Goal: Task Accomplishment & Management: Manage account settings

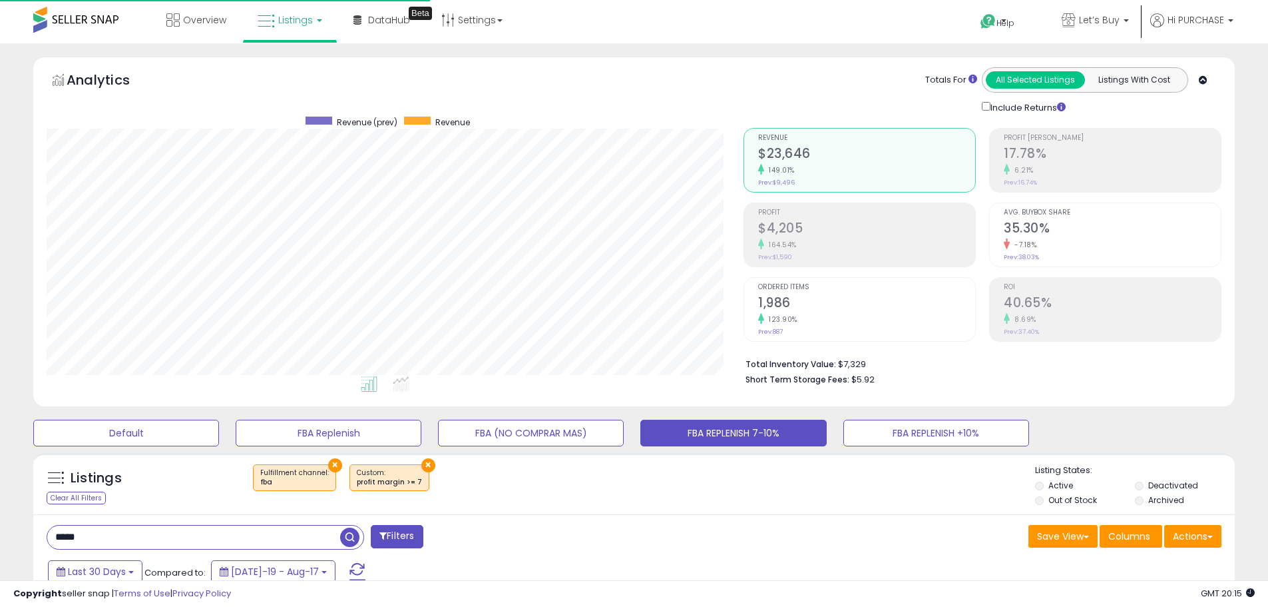
select select "**"
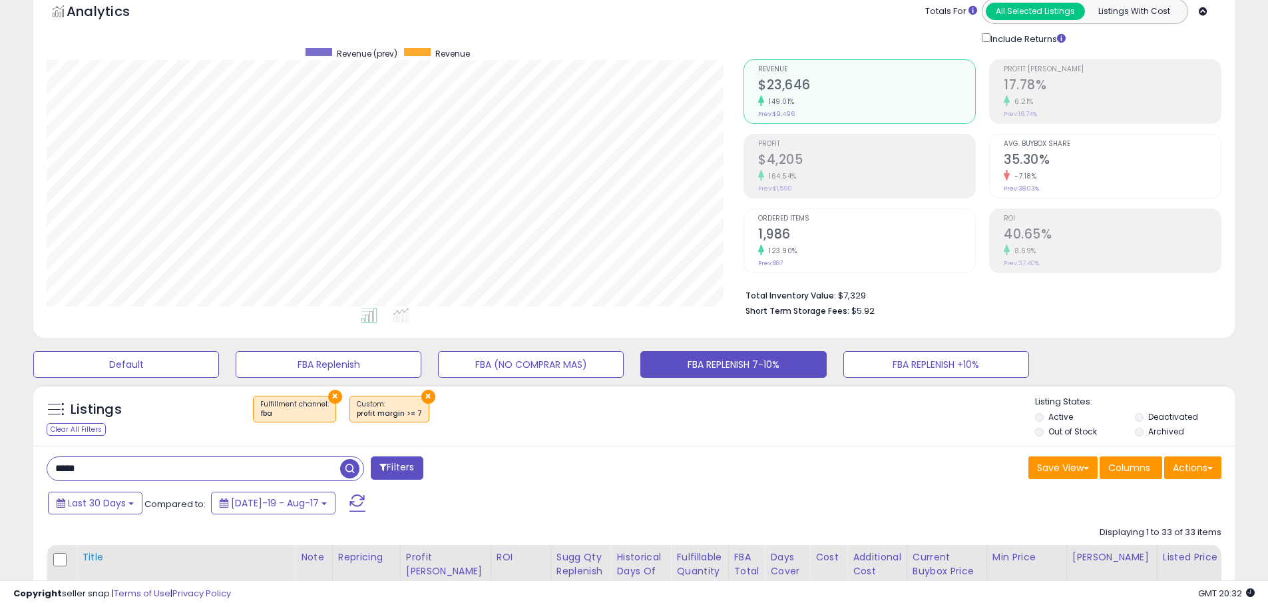
scroll to position [200, 0]
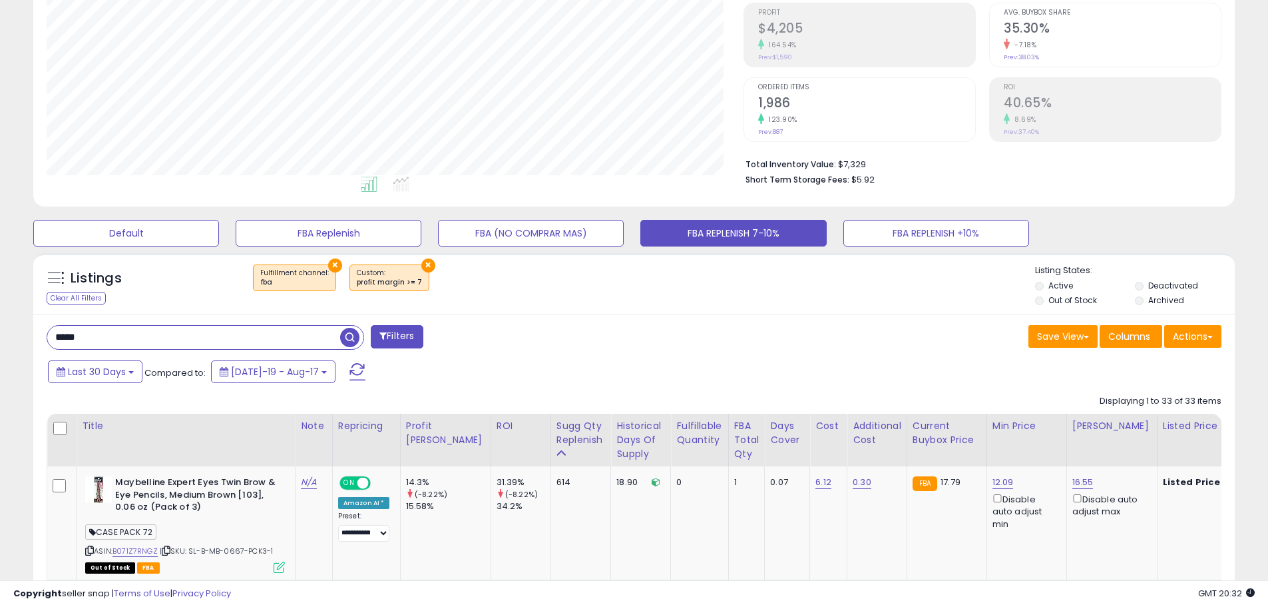
drag, startPoint x: 18, startPoint y: 330, endPoint x: -9, endPoint y: 330, distance: 27.3
click at [0, 330] on html "Unable to login Retrieving listings data.. has not yet accepted the Terms of Us…" at bounding box center [634, 103] width 1268 height 607
paste input "*****"
type input "**********"
click at [347, 337] on span "button" at bounding box center [349, 337] width 19 height 19
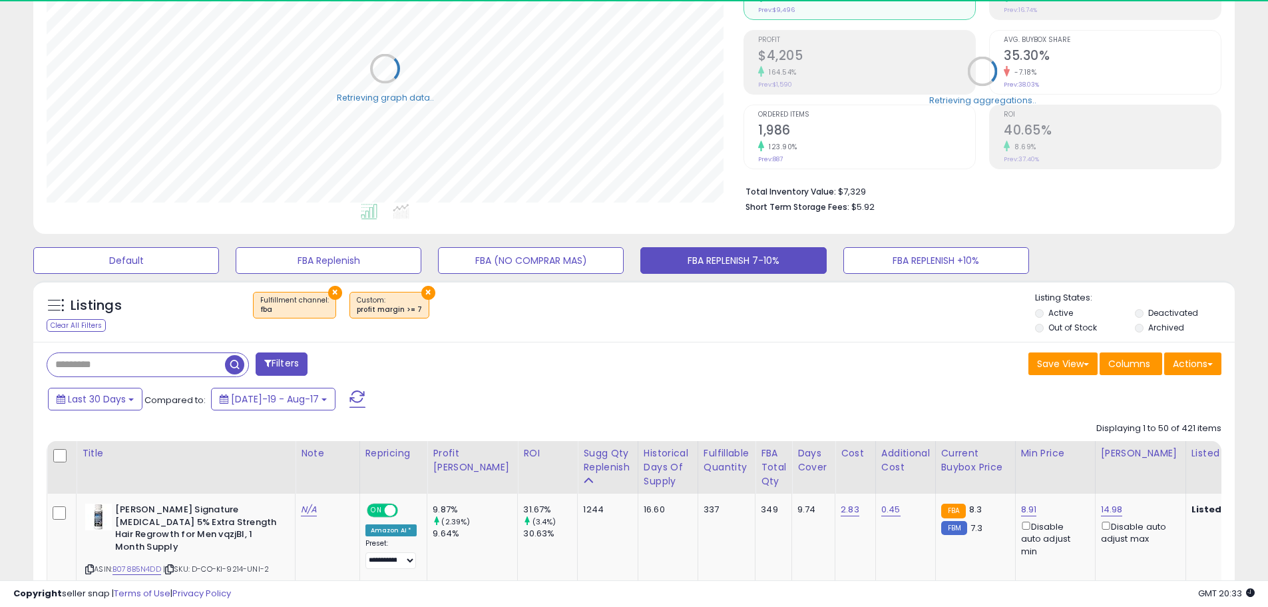
scroll to position [665491, 665067]
click at [146, 368] on input "text" at bounding box center [136, 364] width 178 height 23
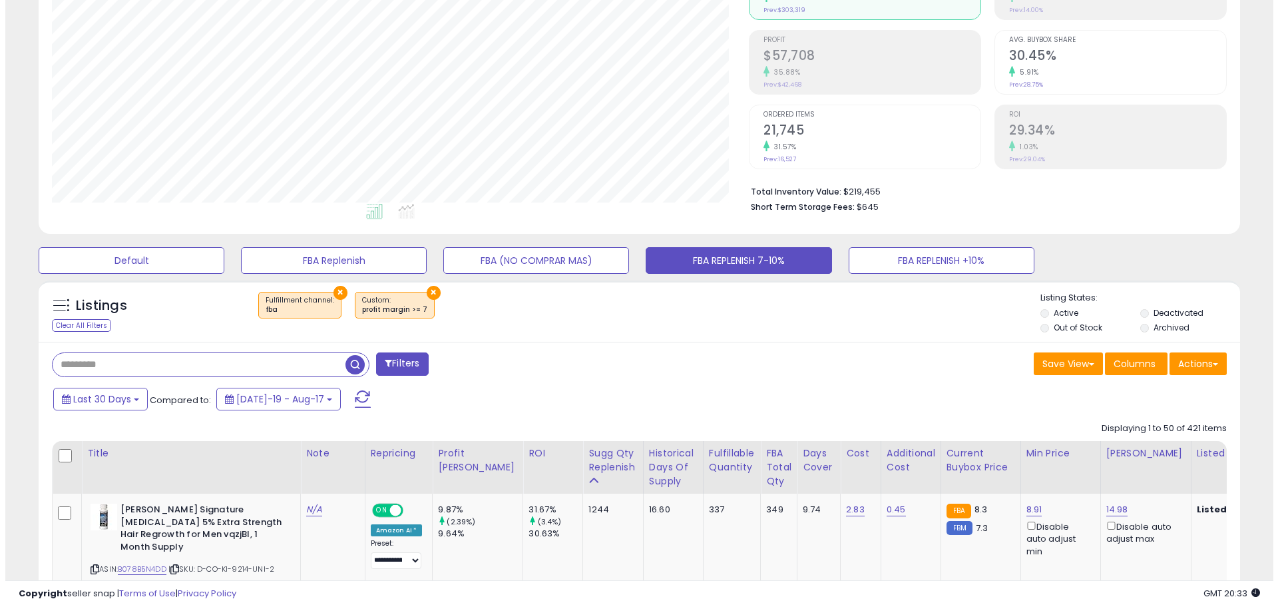
scroll to position [273, 697]
paste input "**********"
click at [354, 359] on span "button" at bounding box center [349, 364] width 19 height 19
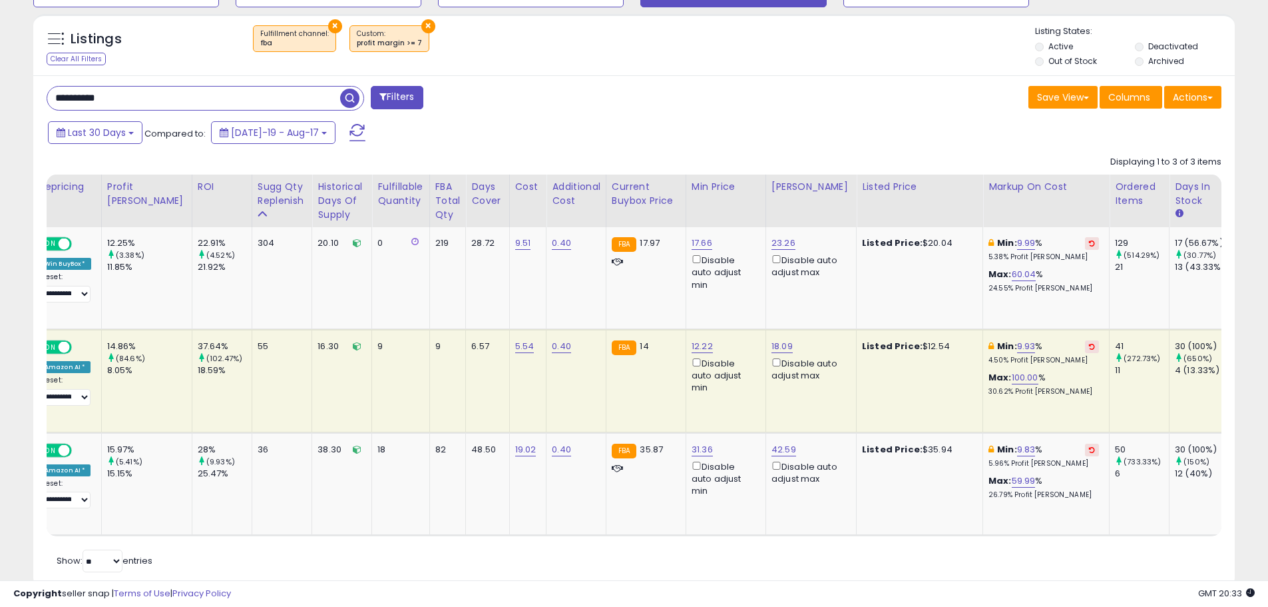
scroll to position [0, 0]
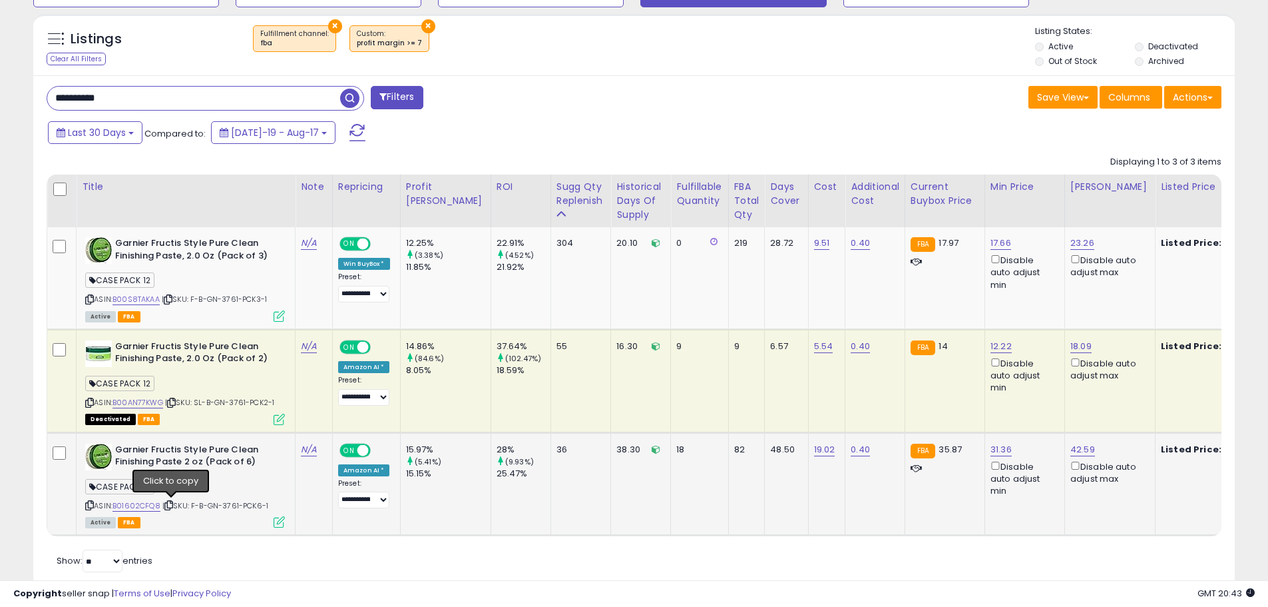
click at [173, 505] on icon at bounding box center [168, 504] width 9 height 7
click at [170, 298] on icon at bounding box center [168, 299] width 9 height 7
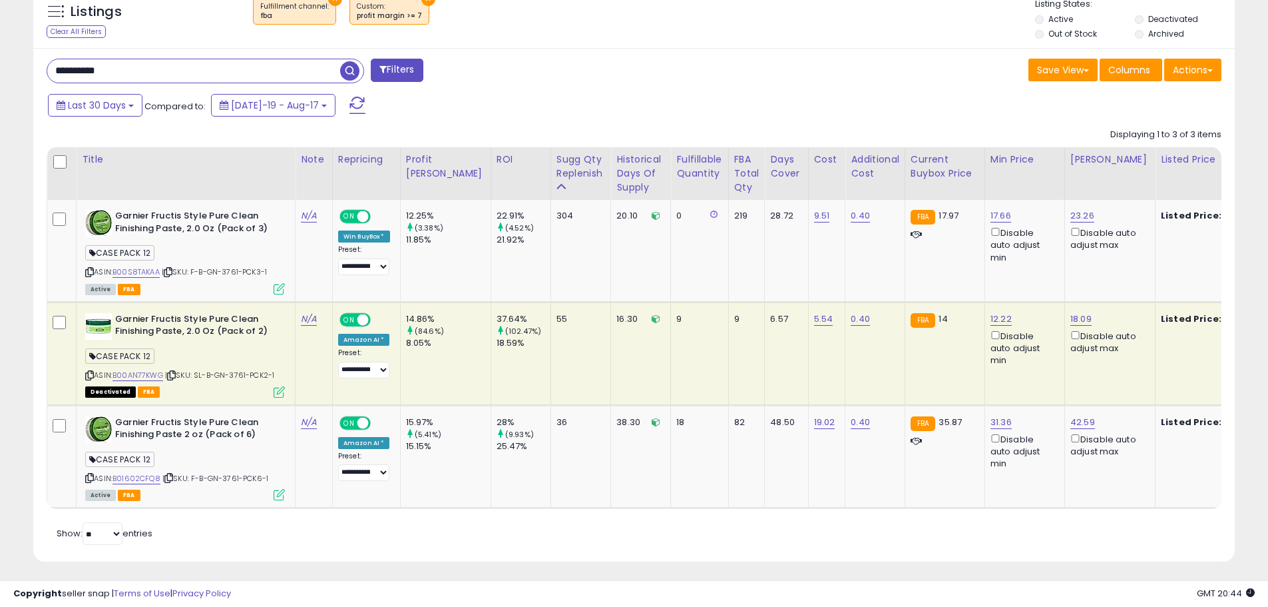
scroll to position [481, 0]
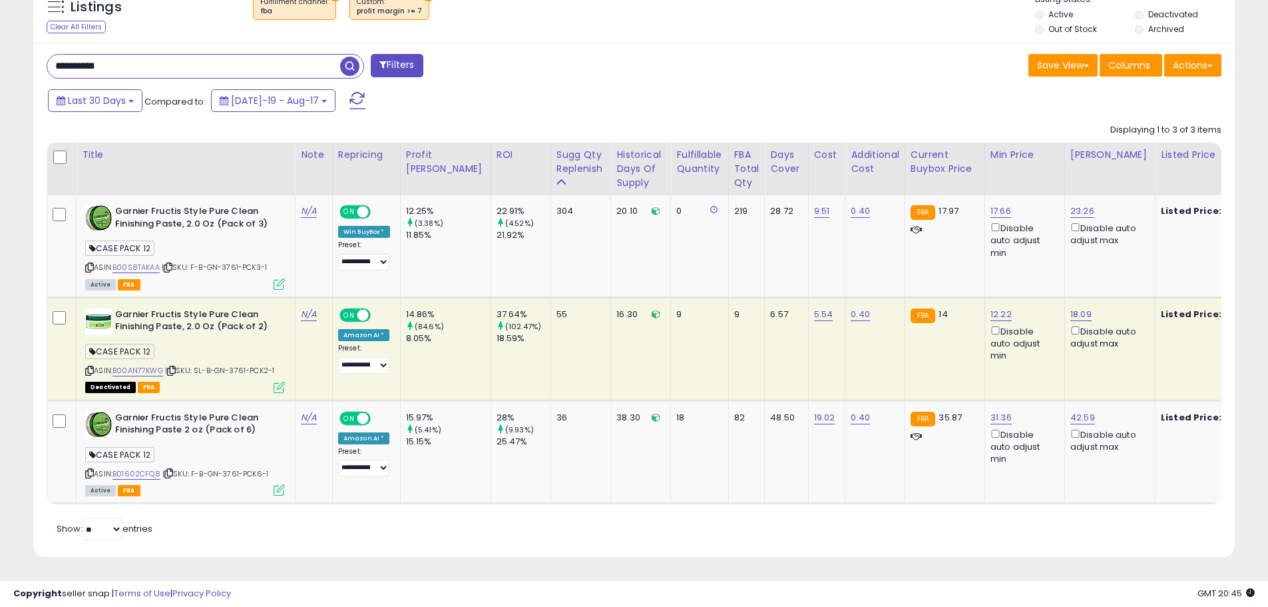
drag, startPoint x: 126, startPoint y: 59, endPoint x: -37, endPoint y: 55, distance: 162.5
paste input "text"
click at [350, 57] on span "button" at bounding box center [349, 66] width 19 height 19
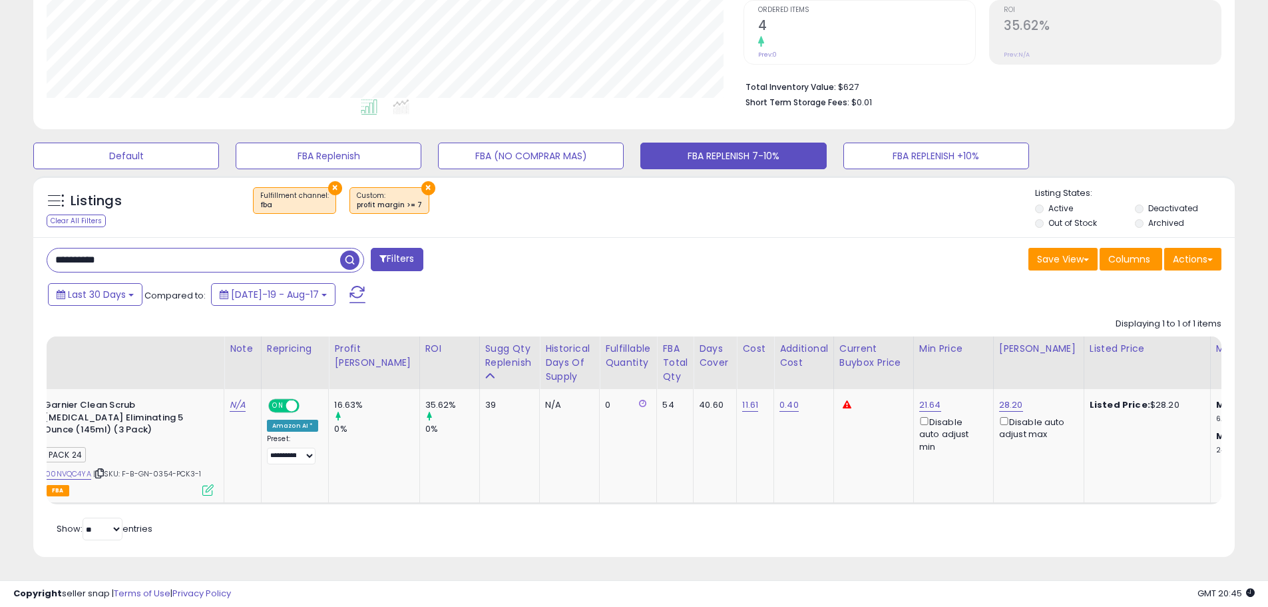
scroll to position [0, 0]
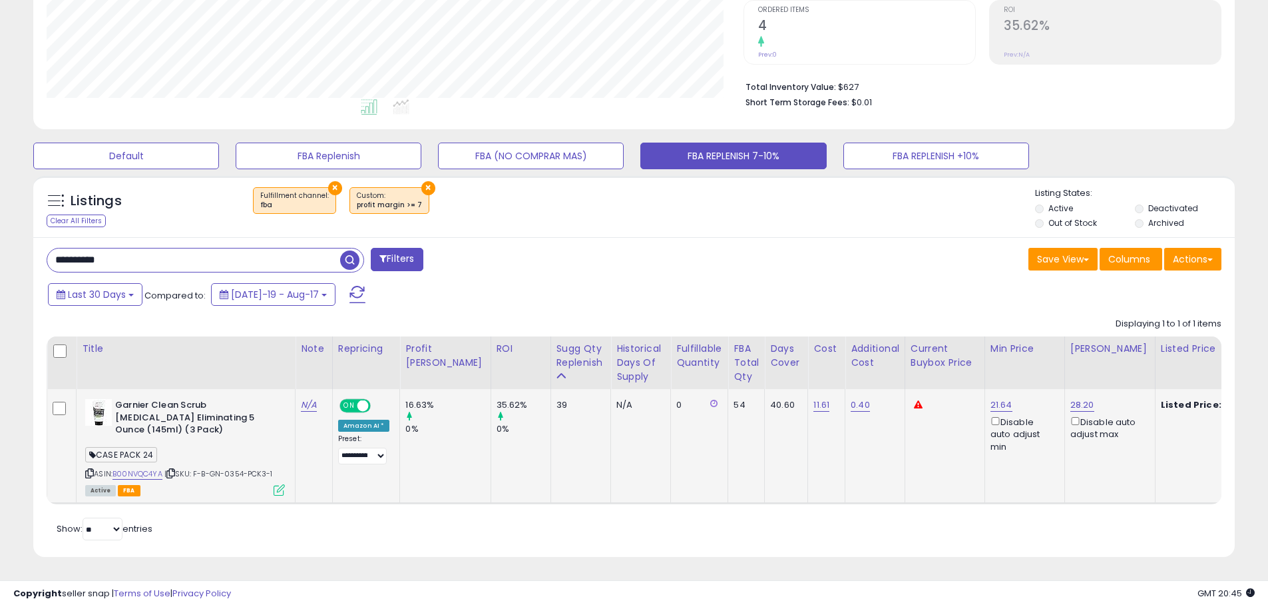
click at [236, 468] on span "| SKU: F-B-GN-0354-PCK3-1" at bounding box center [218, 473] width 108 height 11
copy span "0354"
click at [174, 469] on icon at bounding box center [170, 472] width 9 height 7
drag, startPoint x: 145, startPoint y: 253, endPoint x: -132, endPoint y: 217, distance: 279.9
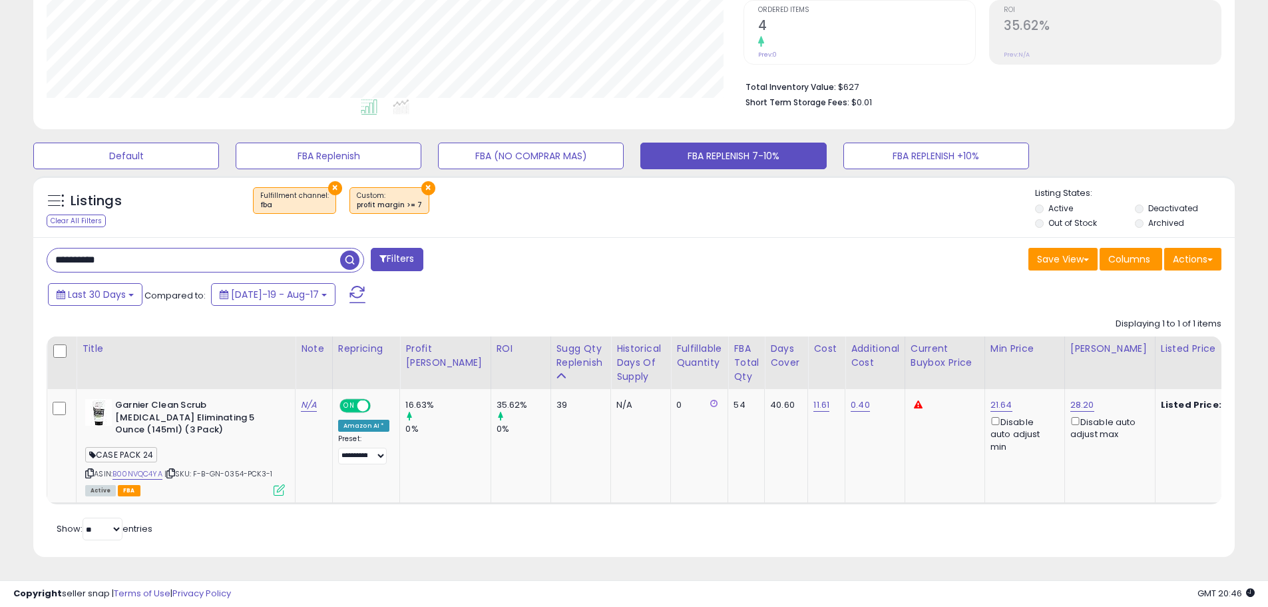
click at [0, 217] on html "Unable to login Retrieving listings data.. has not yet accepted the Terms of Us…" at bounding box center [634, 26] width 1268 height 607
paste input "text"
click at [348, 250] on span "button" at bounding box center [349, 259] width 19 height 19
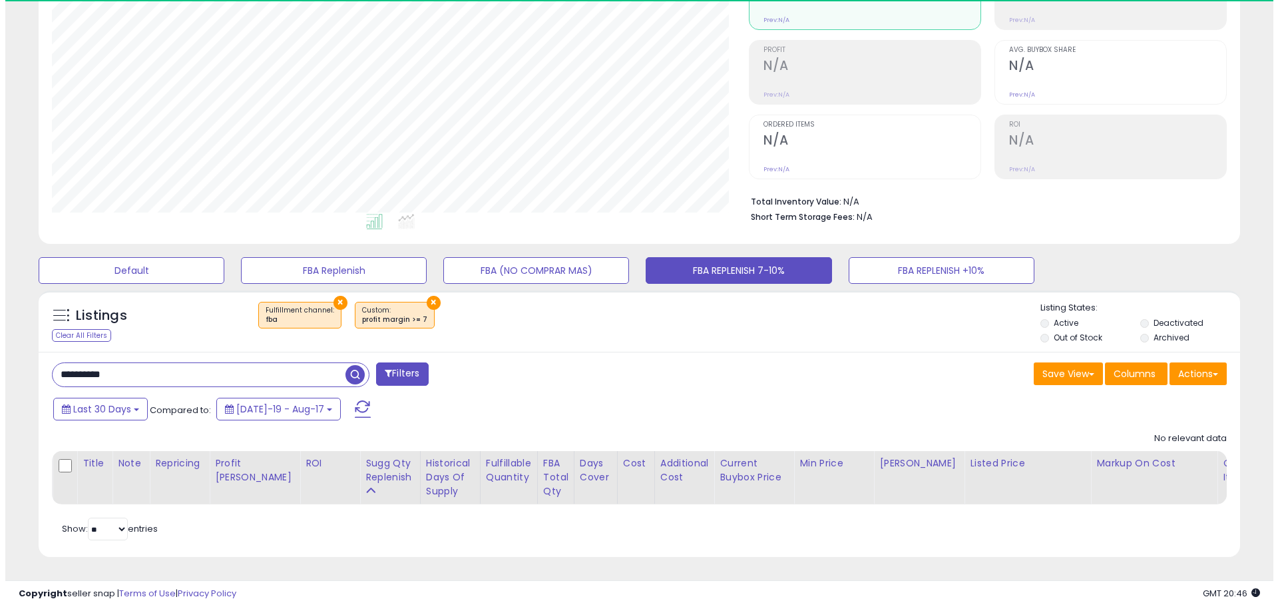
scroll to position [273, 697]
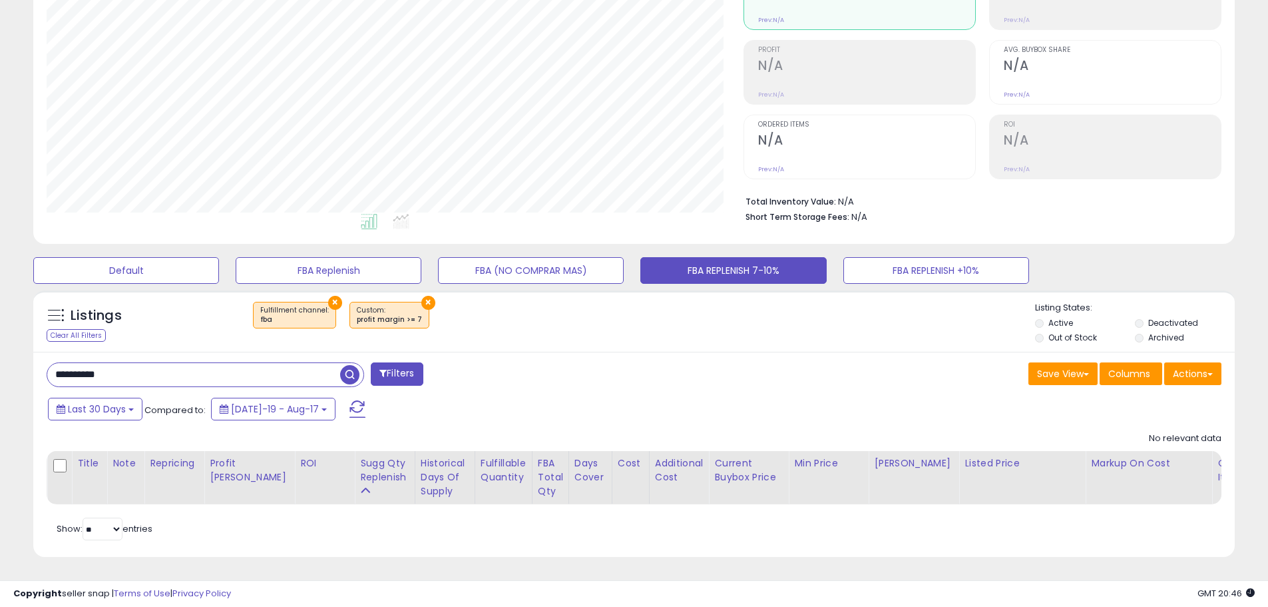
click at [421, 296] on button "×" at bounding box center [428, 303] width 14 height 14
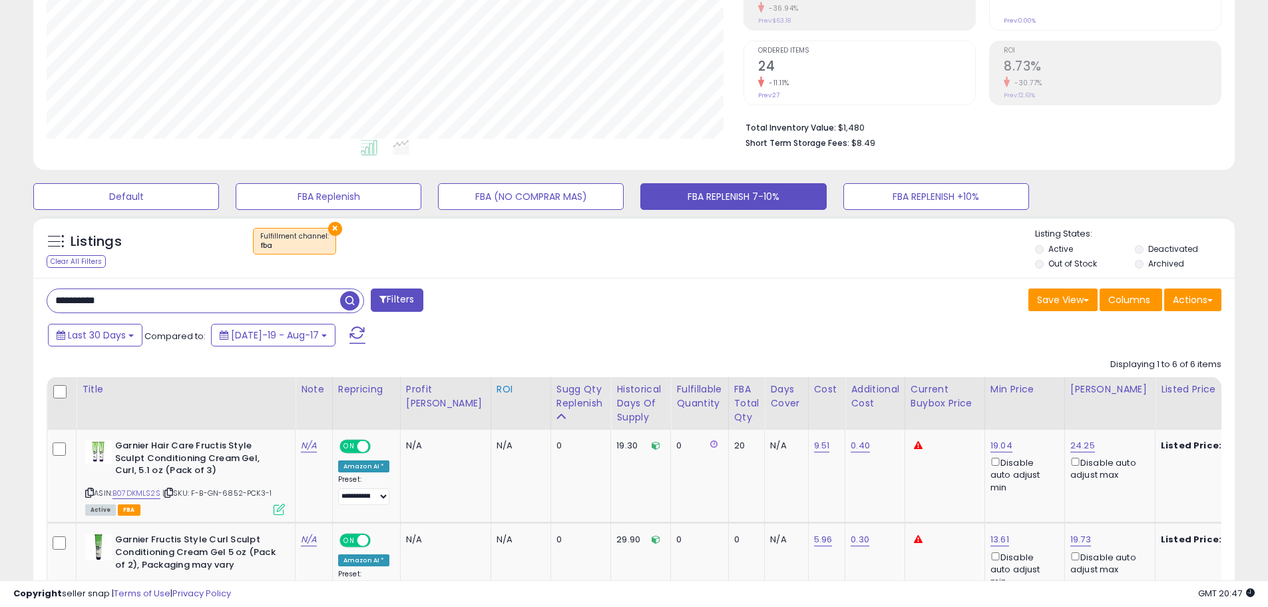
scroll to position [220, 0]
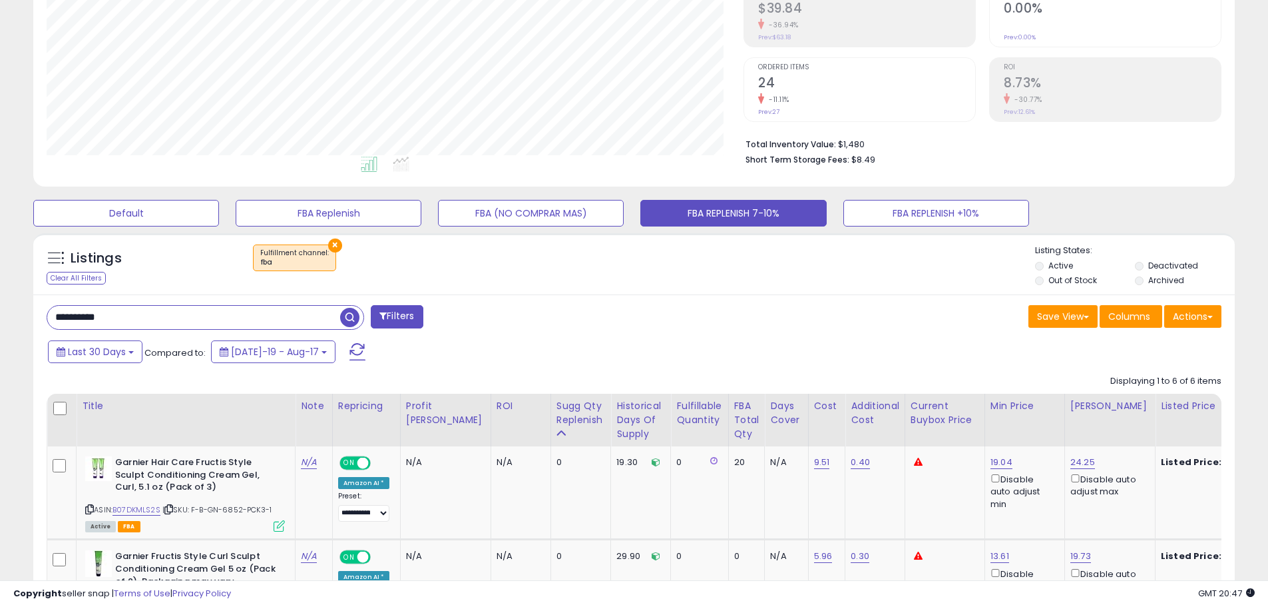
drag, startPoint x: 184, startPoint y: 326, endPoint x: -139, endPoint y: 278, distance: 327.2
click at [0, 278] on html "Unable to login Retrieving listings data.. has not yet accepted the Terms of Us…" at bounding box center [634, 83] width 1268 height 607
paste input "text"
click at [350, 322] on span "button" at bounding box center [349, 317] width 19 height 19
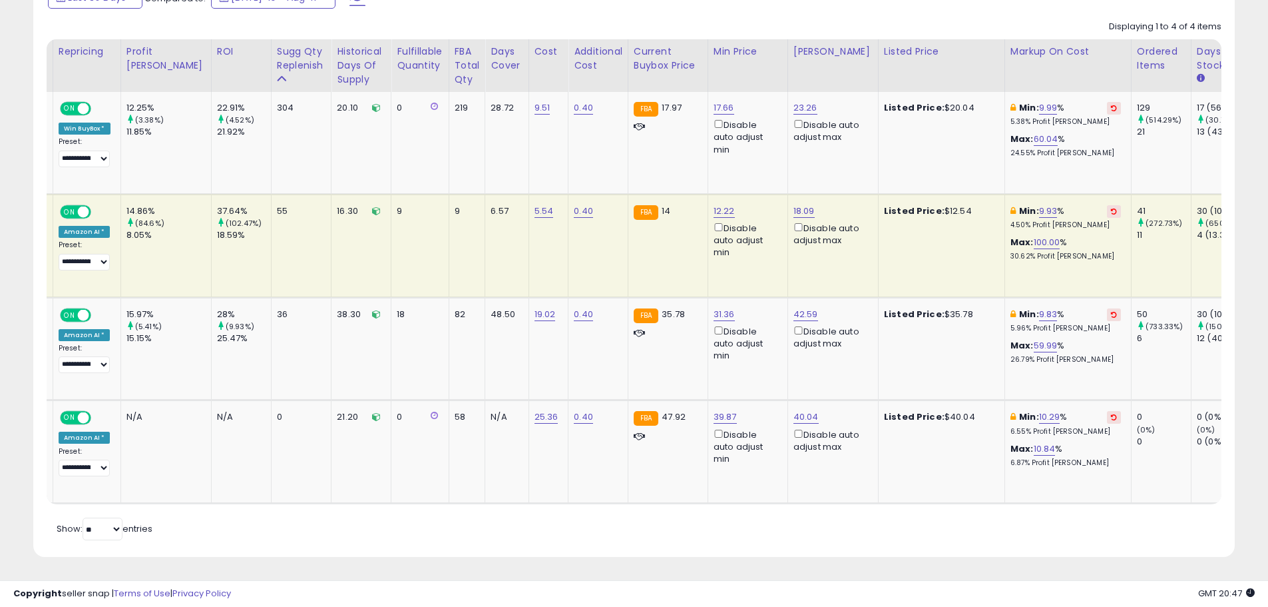
scroll to position [0, 281]
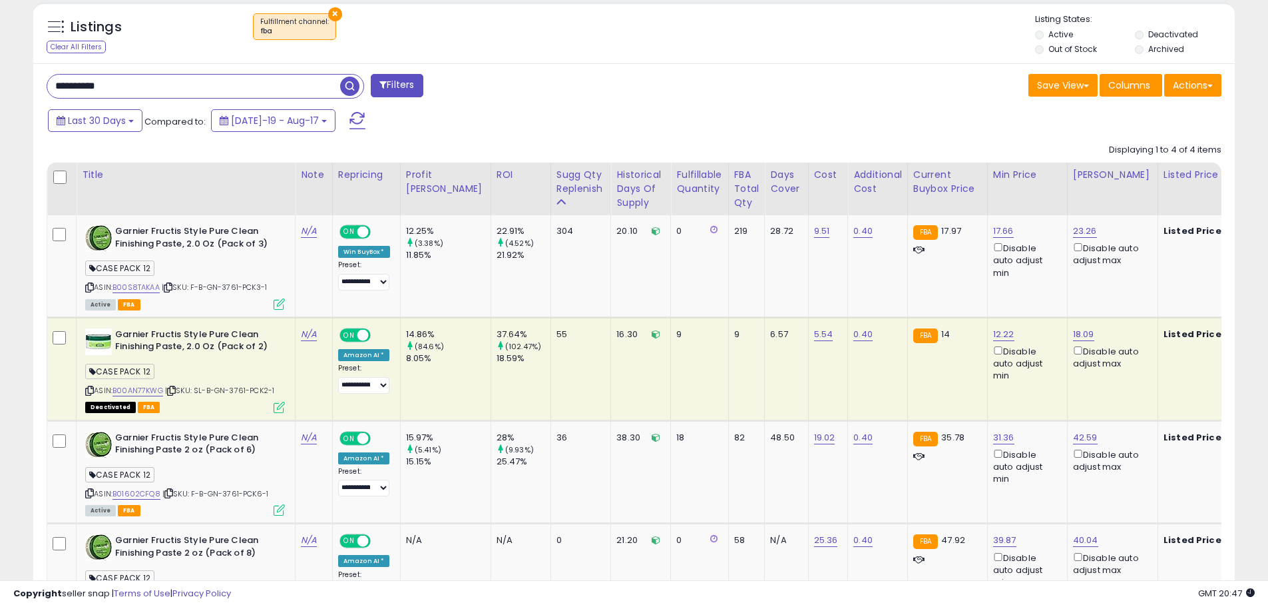
drag, startPoint x: 89, startPoint y: 83, endPoint x: -65, endPoint y: 63, distance: 155.1
paste input "text"
click at [358, 83] on span "button" at bounding box center [349, 86] width 19 height 19
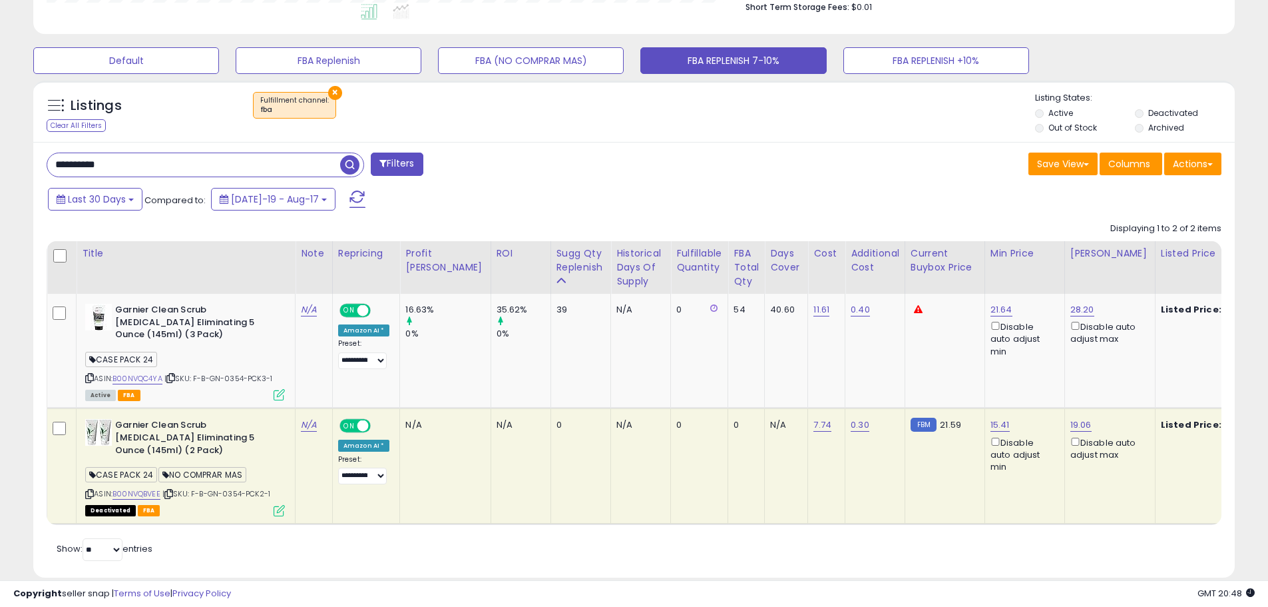
drag, startPoint x: 135, startPoint y: 163, endPoint x: -55, endPoint y: 142, distance: 190.9
paste input "text"
type input "**********"
click at [354, 156] on span "button" at bounding box center [349, 164] width 19 height 19
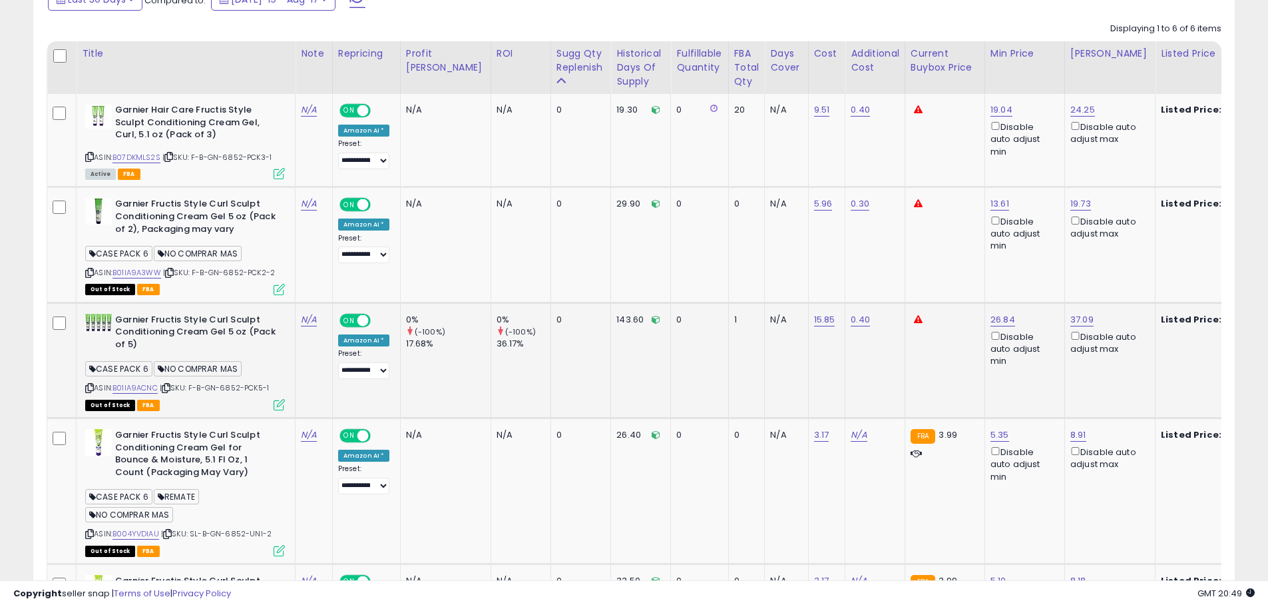
click at [187, 372] on span "NO COMPRAR MAS" at bounding box center [198, 368] width 88 height 15
click at [279, 403] on icon at bounding box center [279, 404] width 11 height 11
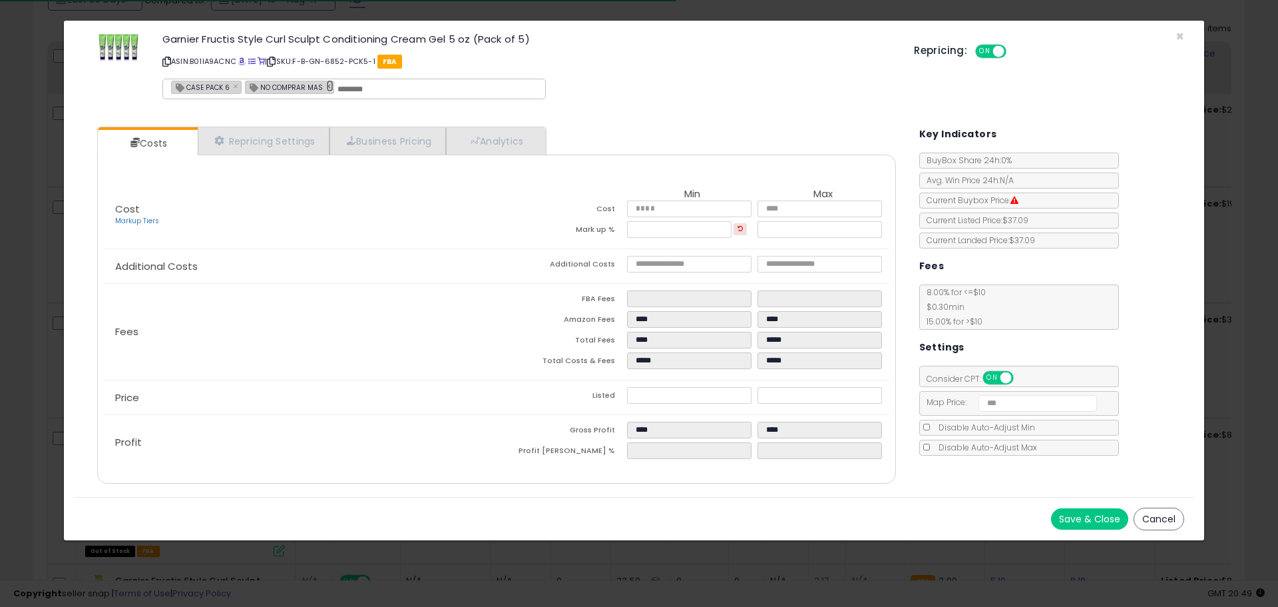
click at [326, 83] on link "×" at bounding box center [330, 86] width 8 height 12
type input "**********"
click at [1102, 516] on button "Save & Close" at bounding box center [1089, 518] width 77 height 21
